Goal: Task Accomplishment & Management: Use online tool/utility

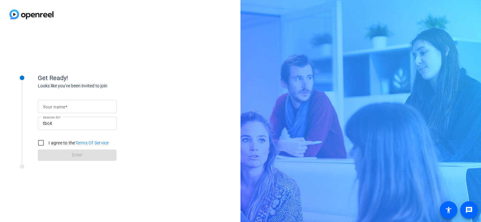
click at [55, 105] on mat-label "Your name" at bounding box center [54, 106] width 22 height 5
click at [55, 105] on input "Your name" at bounding box center [77, 107] width 69 height 8
type input "[PERSON_NAME]"
click at [39, 142] on input "I agree to the Terms Of Service" at bounding box center [41, 142] width 13 height 13
checkbox input "true"
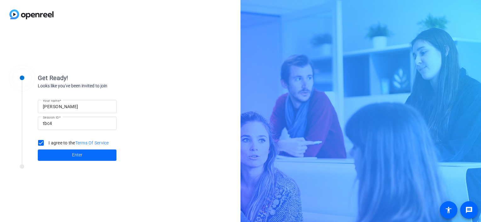
click at [72, 157] on button "Enter" at bounding box center [77, 154] width 79 height 11
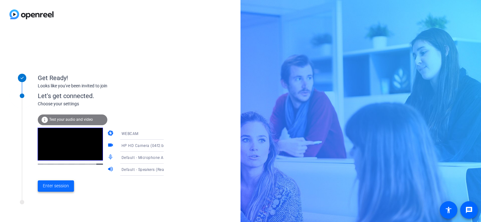
drag, startPoint x: 56, startPoint y: 185, endPoint x: 60, endPoint y: 183, distance: 5.0
click at [56, 185] on span "Enter session" at bounding box center [56, 185] width 26 height 7
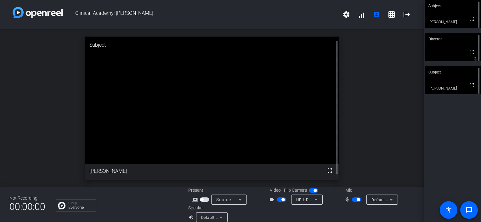
drag, startPoint x: 279, startPoint y: 198, endPoint x: 276, endPoint y: 200, distance: 3.7
click at [281, 198] on span "button" at bounding box center [282, 199] width 3 height 3
